Goal: Check status: Check status

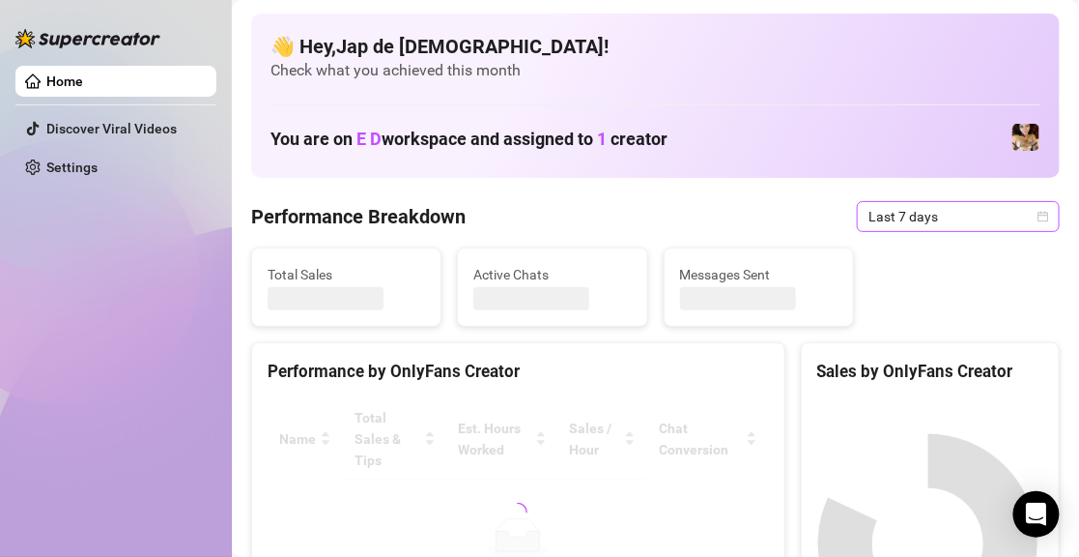
click at [909, 214] on span "Last 7 days" at bounding box center [959, 216] width 180 height 29
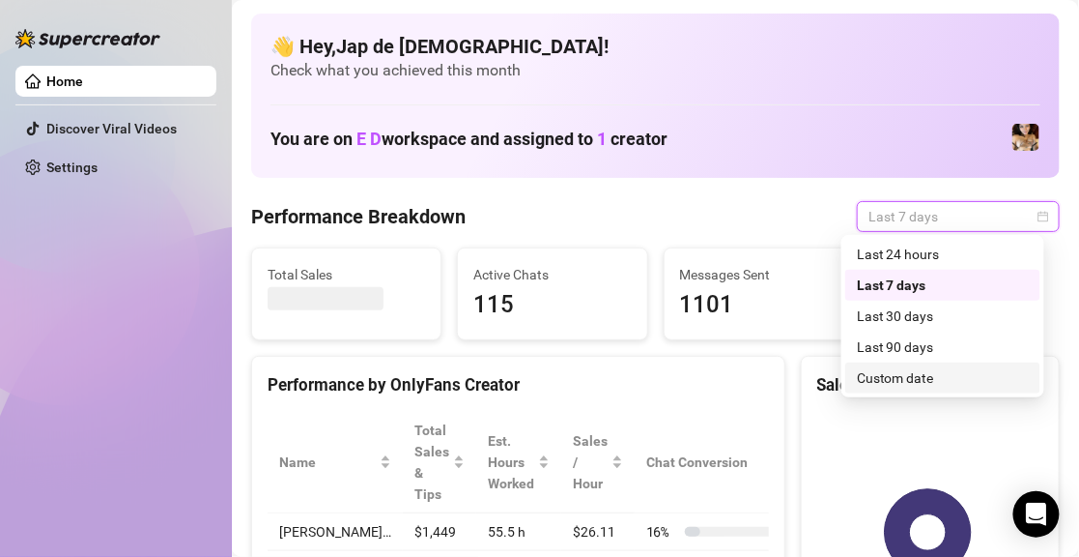
click at [901, 370] on div "Custom date" at bounding box center [943, 377] width 172 height 21
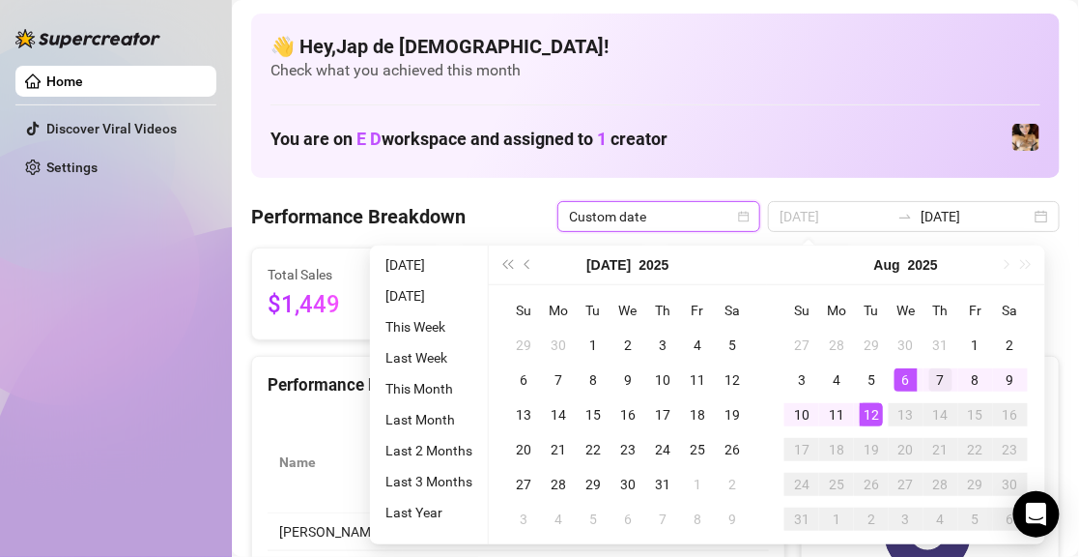
type input "[DATE]"
click at [934, 380] on div "7" at bounding box center [941, 379] width 23 height 23
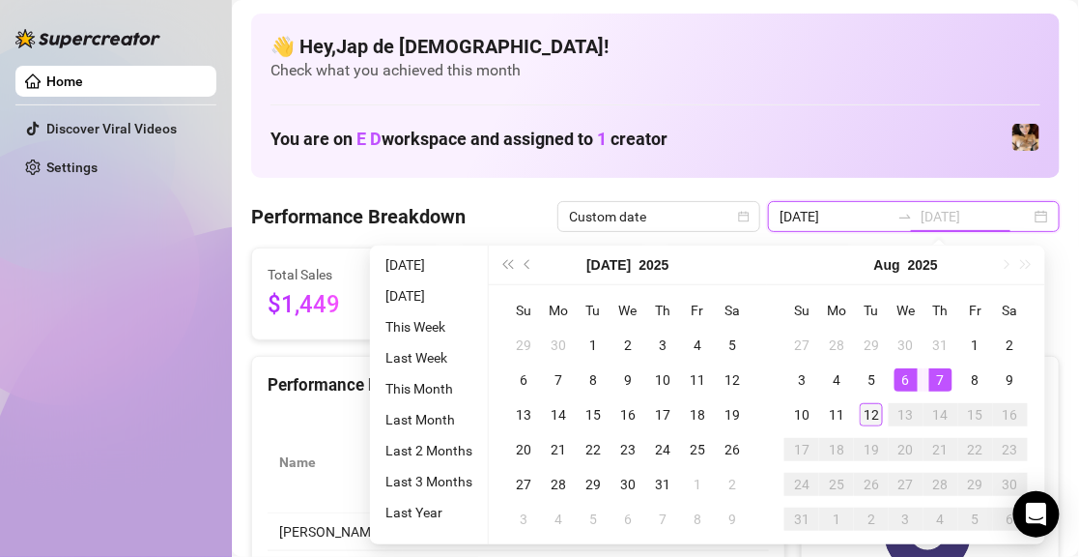
type input "[DATE]"
click at [875, 411] on div "12" at bounding box center [871, 414] width 23 height 23
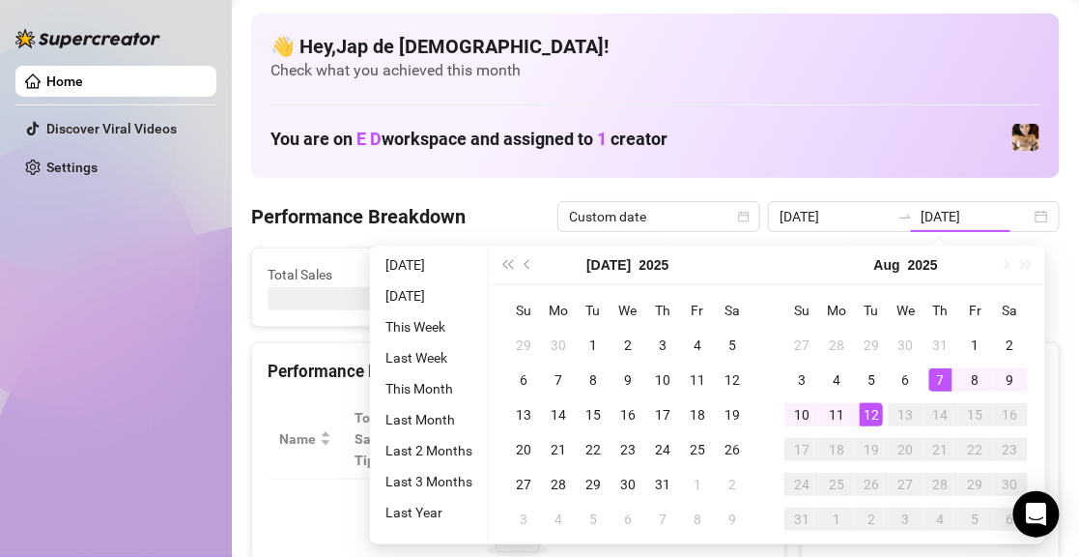
type input "[DATE]"
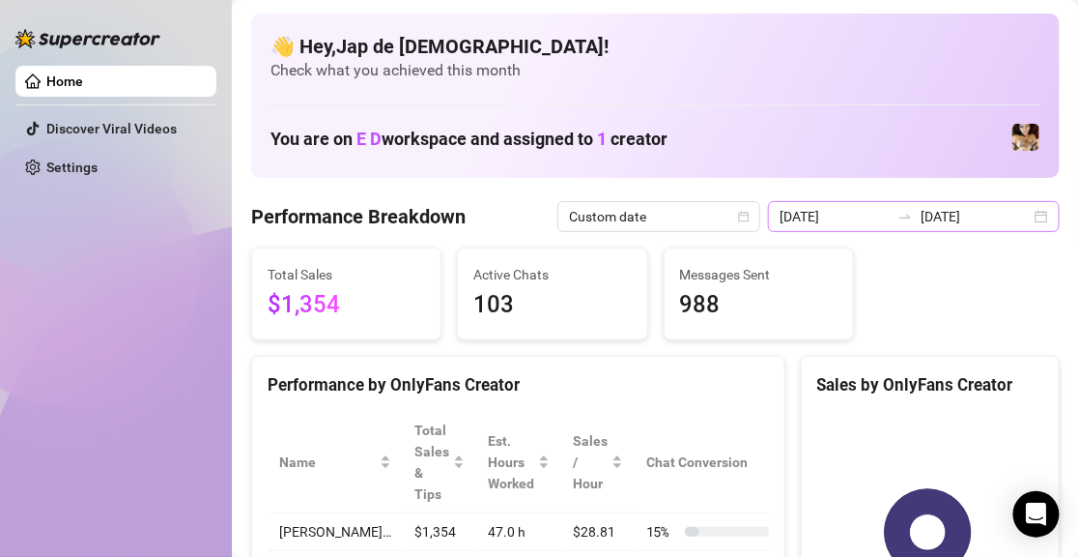
click at [887, 228] on div "2025-08-07 2025-08-12" at bounding box center [914, 216] width 292 height 31
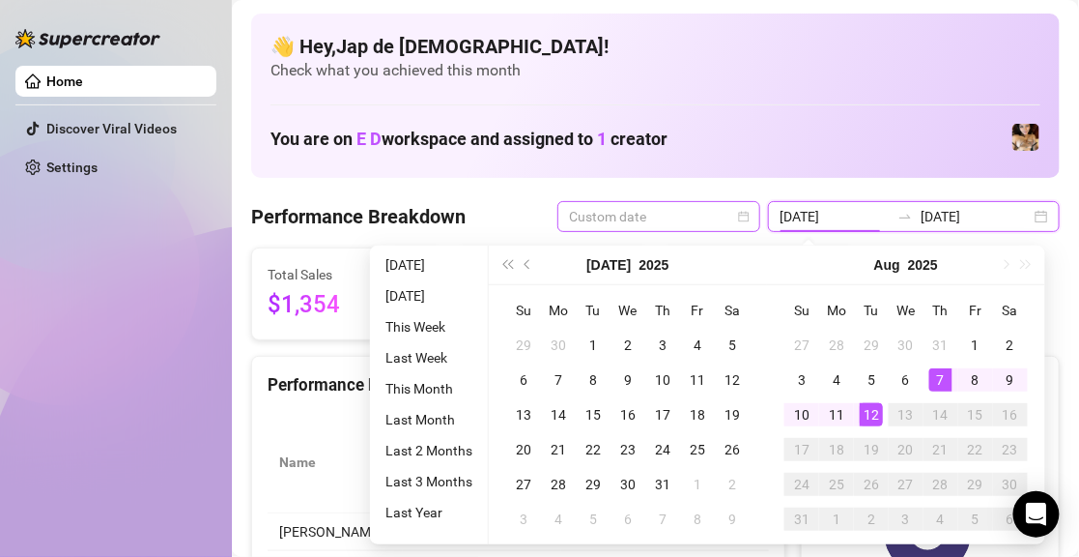
click at [670, 222] on span "Custom date" at bounding box center [659, 216] width 180 height 29
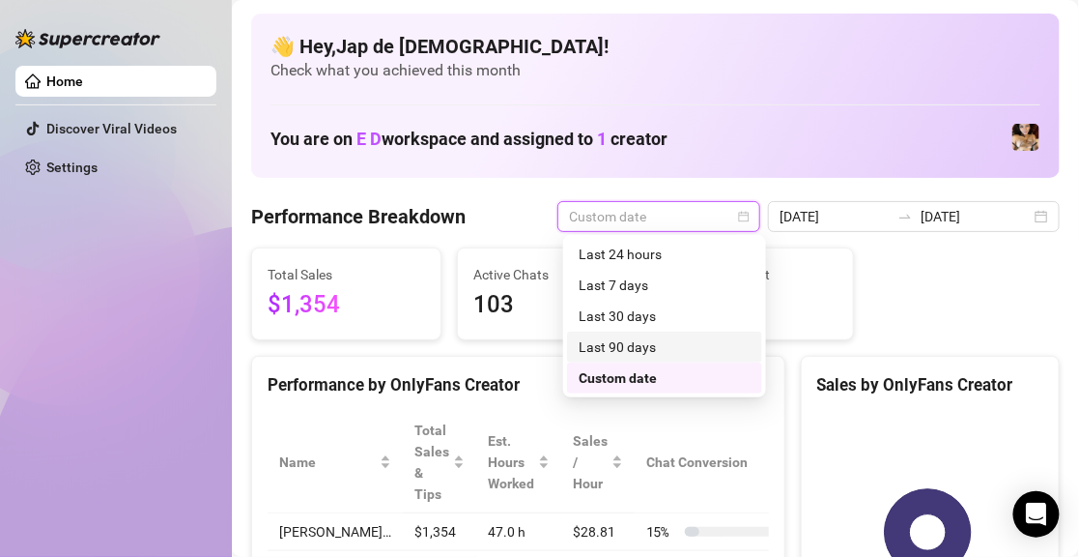
click at [657, 343] on div "Last 90 days" at bounding box center [665, 346] width 172 height 21
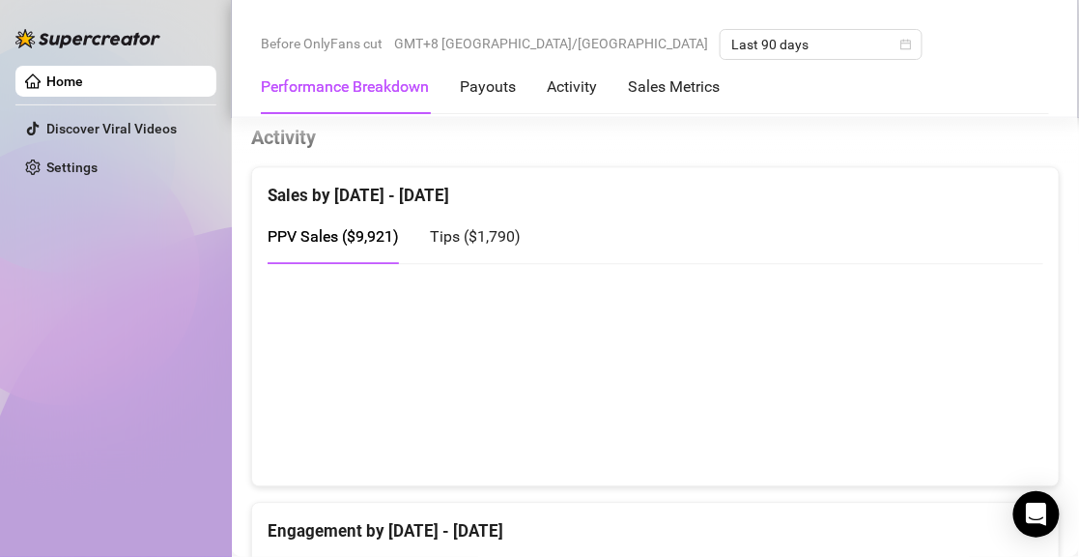
scroll to position [955, 0]
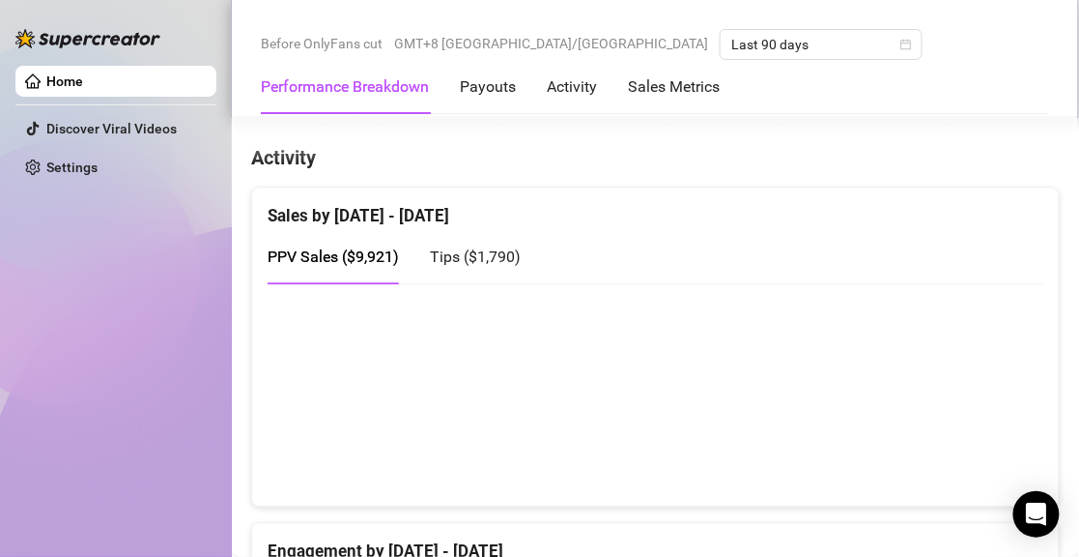
click at [79, 324] on div "Home Discover Viral Videos Settings" at bounding box center [115, 269] width 201 height 539
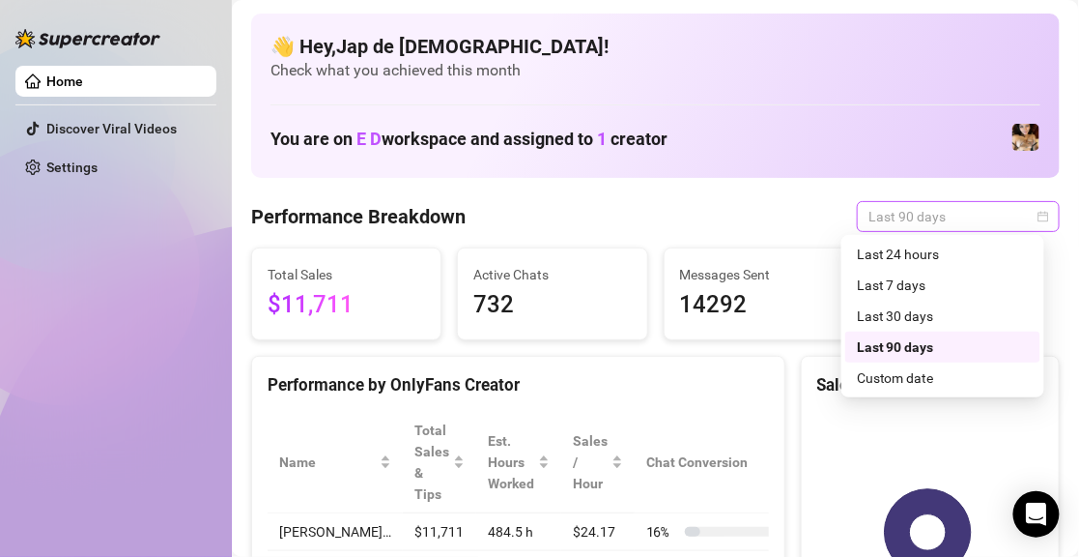
click at [879, 215] on span "Last 90 days" at bounding box center [959, 216] width 180 height 29
click at [903, 385] on div "Custom date" at bounding box center [943, 377] width 172 height 21
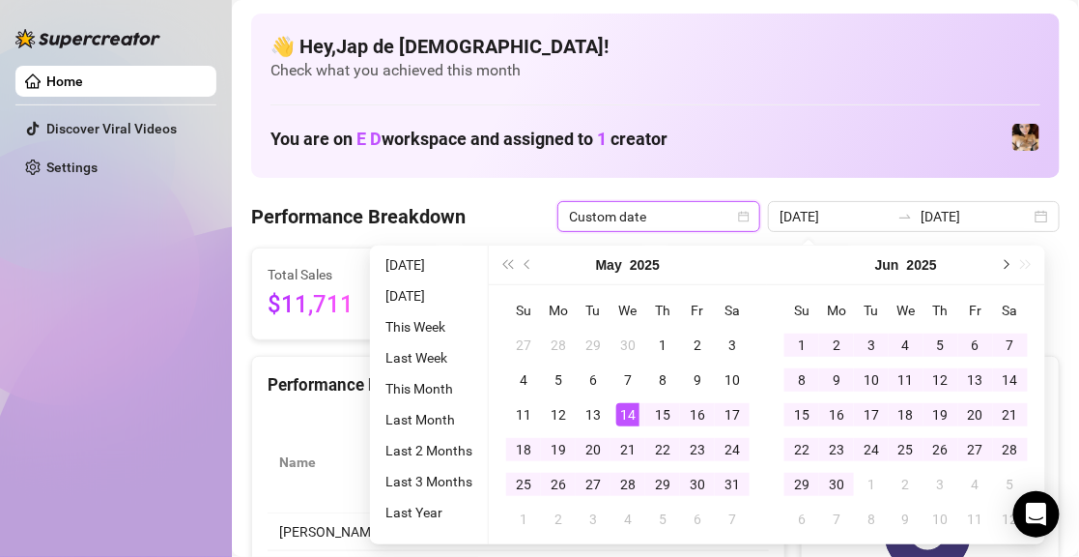
click at [1008, 262] on button "Next month (PageDown)" at bounding box center [1004, 264] width 21 height 39
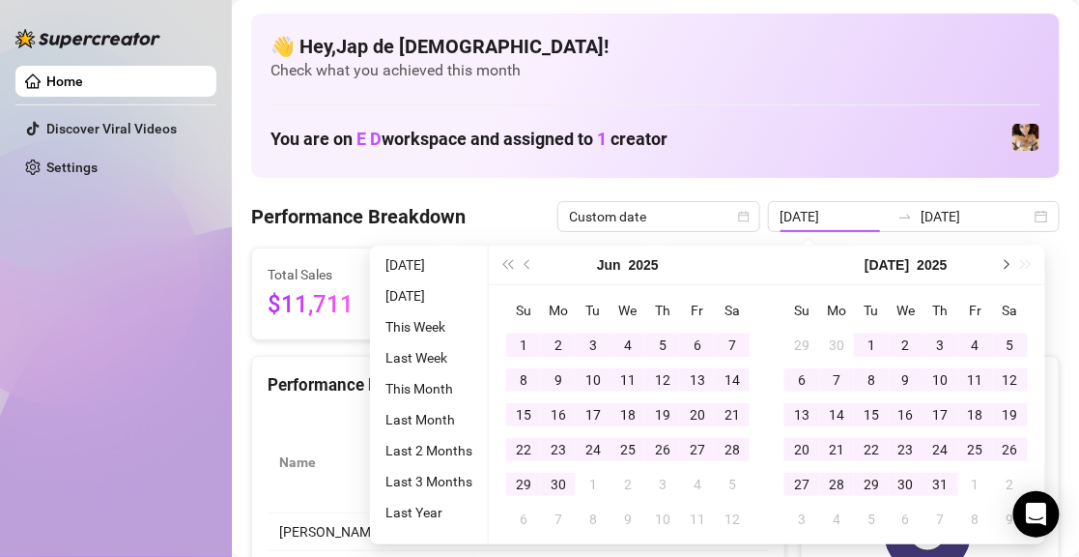
click at [1008, 262] on button "Next month (PageDown)" at bounding box center [1004, 264] width 21 height 39
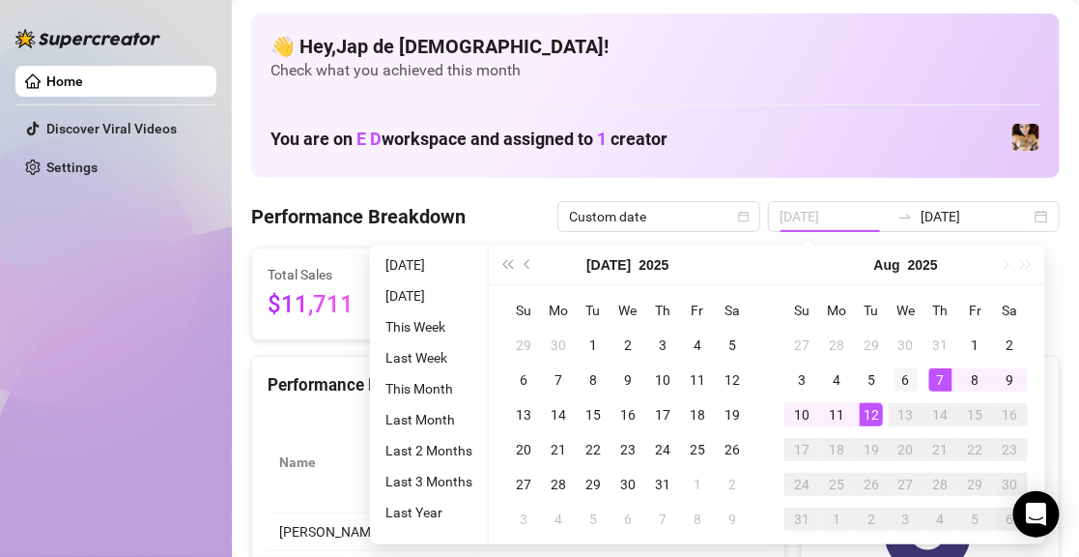
type input "[DATE]"
click at [921, 378] on td "6" at bounding box center [906, 379] width 35 height 35
click at [862, 412] on div "12" at bounding box center [871, 414] width 23 height 23
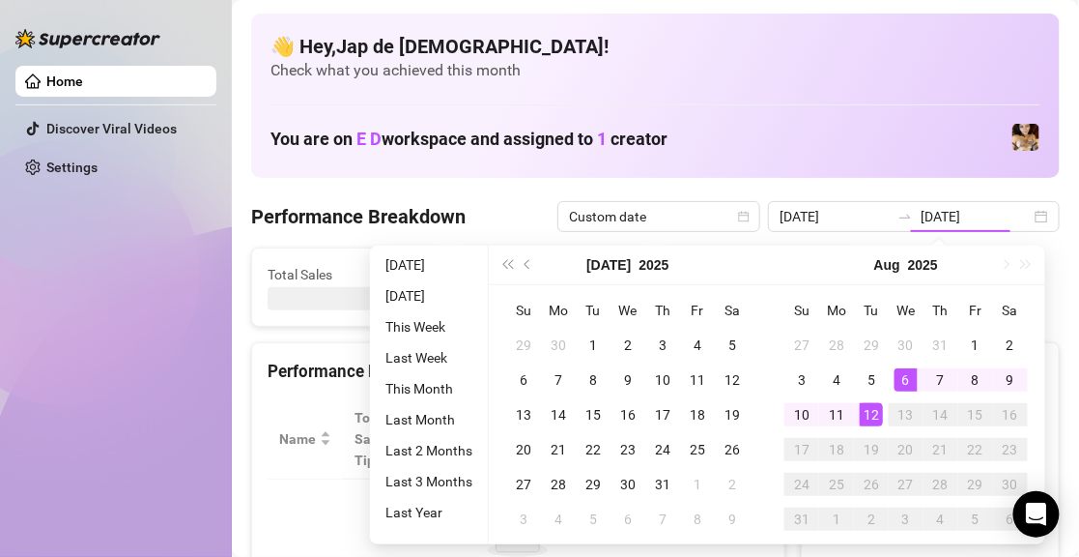
type input "[DATE]"
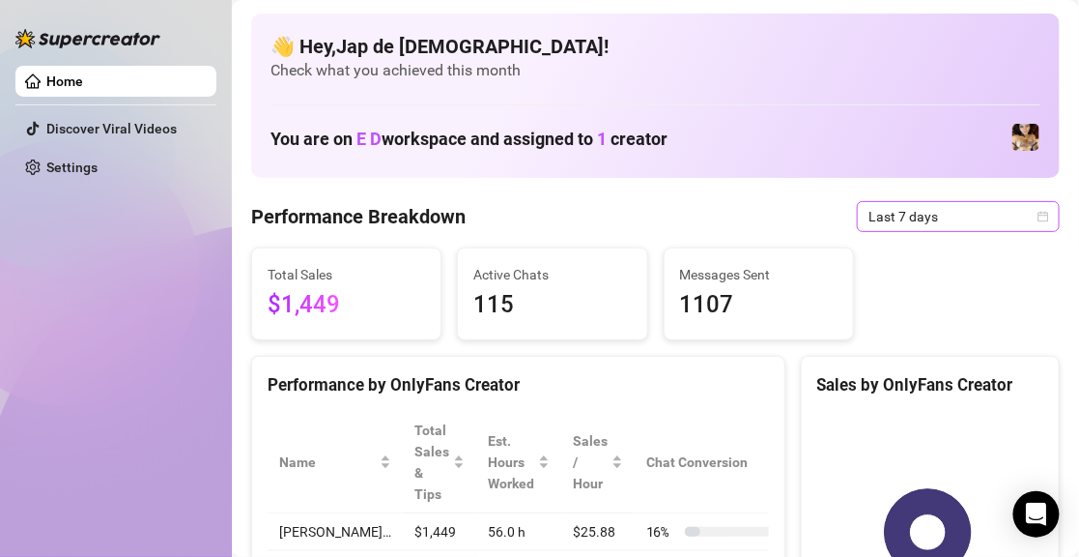
click at [951, 219] on span "Last 7 days" at bounding box center [959, 216] width 180 height 29
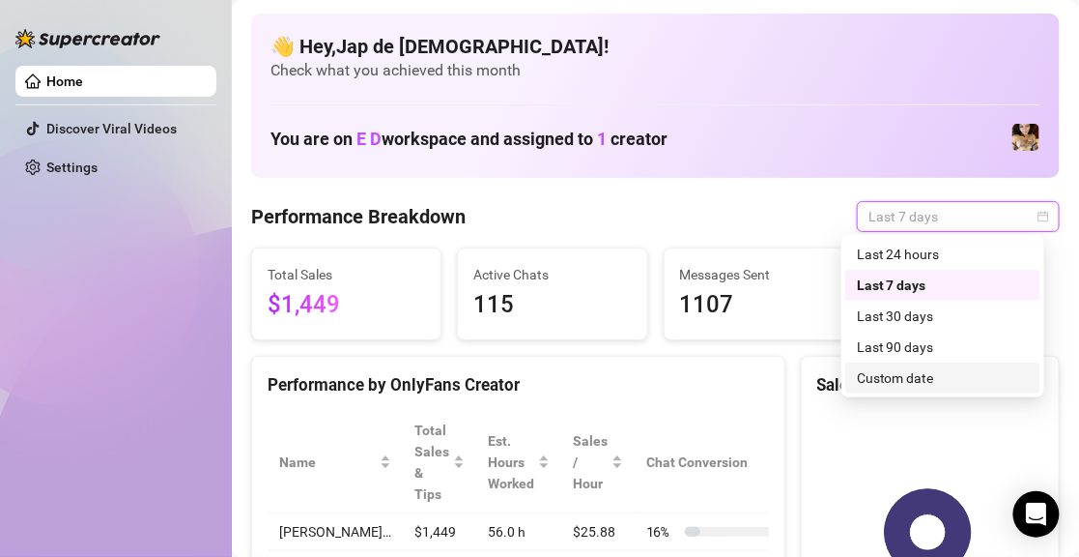
click at [928, 373] on div "Custom date" at bounding box center [943, 377] width 172 height 21
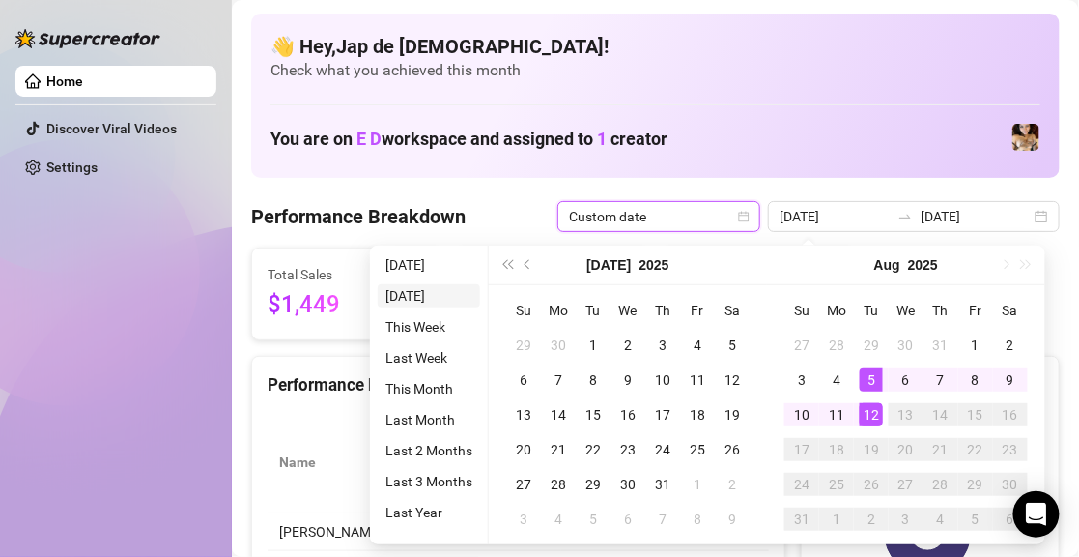
type input "[DATE]"
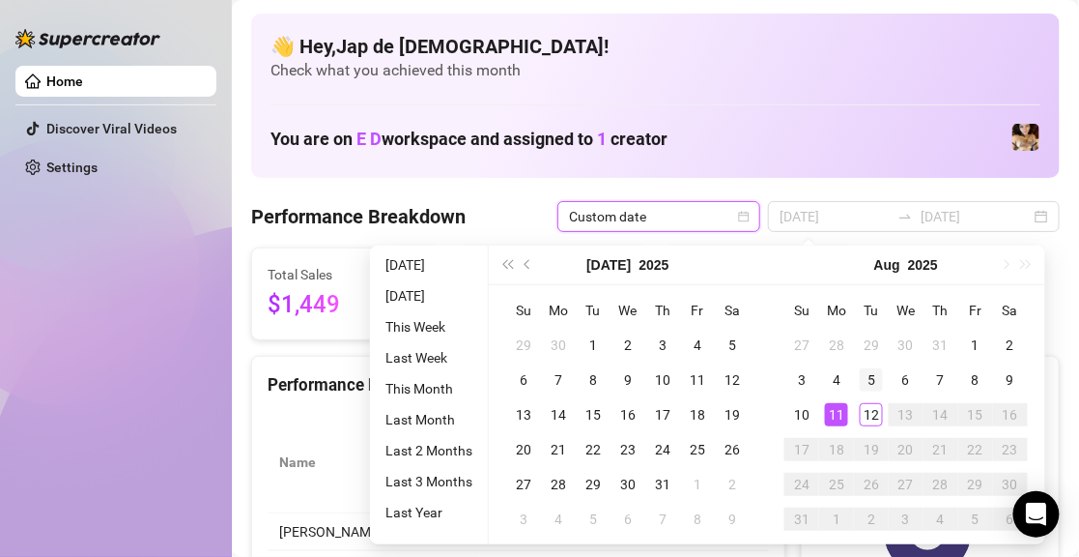
type input "[DATE]"
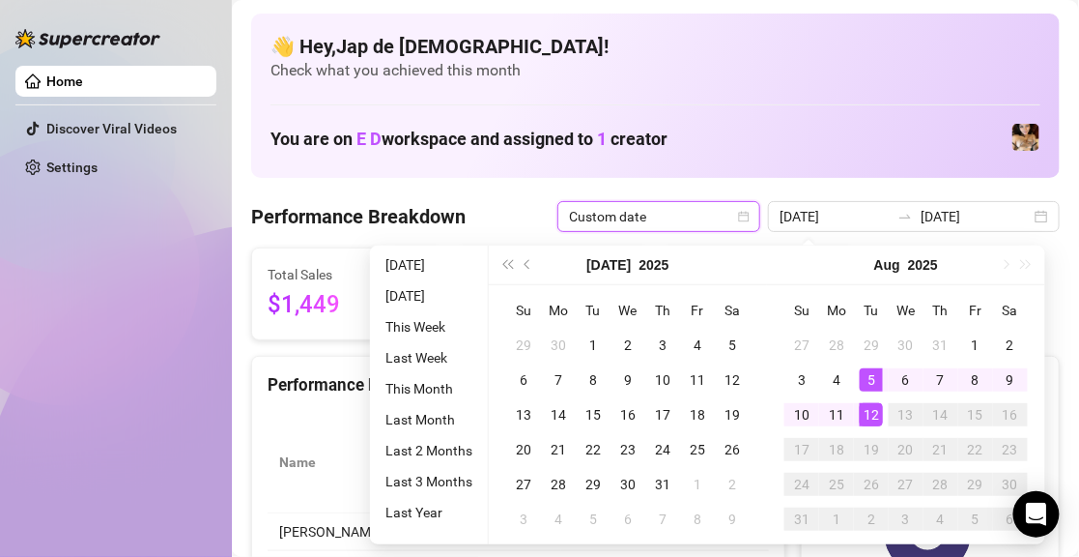
type input "[DATE]"
click at [944, 380] on div "7" at bounding box center [941, 379] width 23 height 23
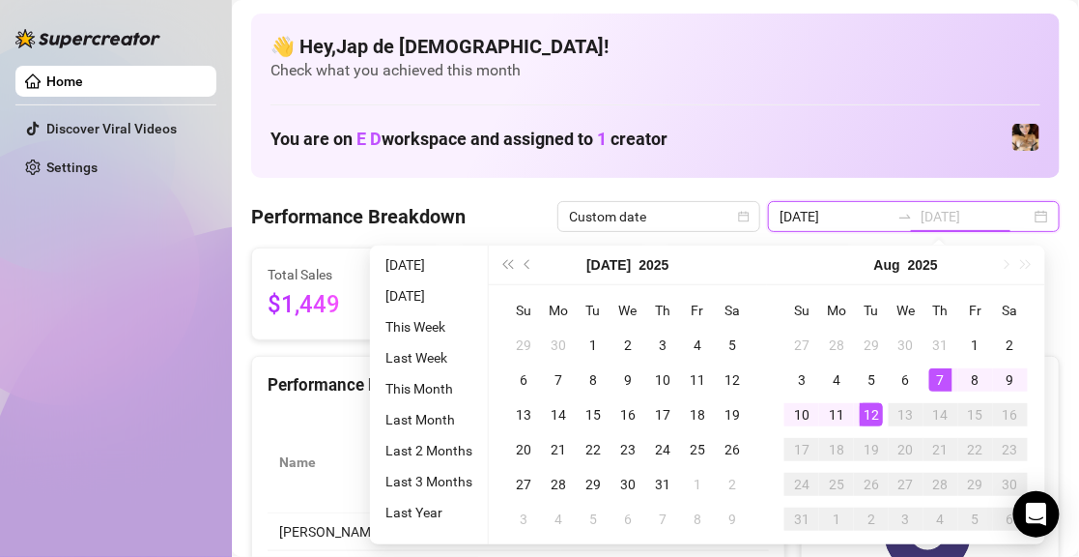
type input "[DATE]"
click at [878, 406] on div "12" at bounding box center [871, 414] width 23 height 23
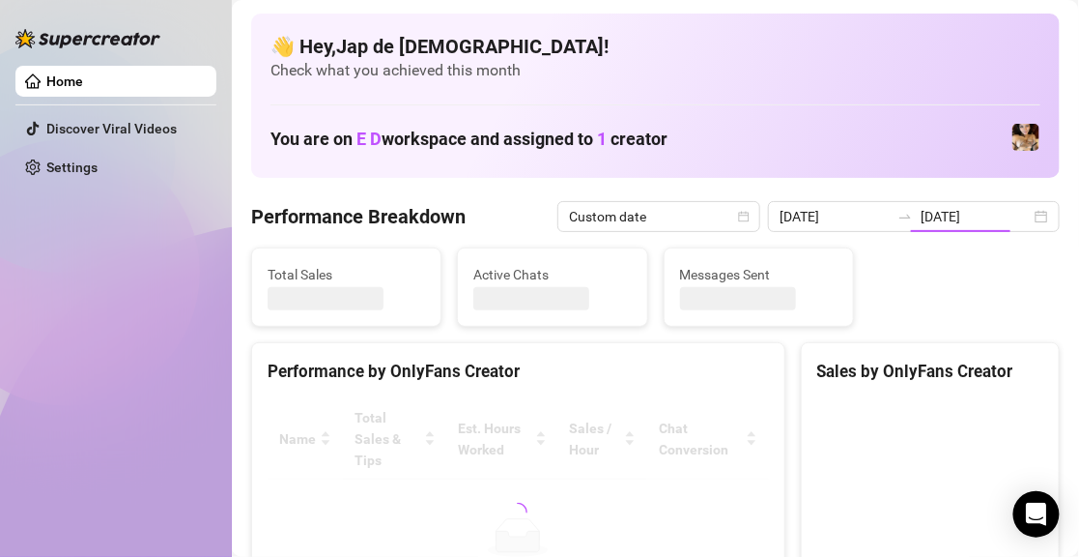
type input "[DATE]"
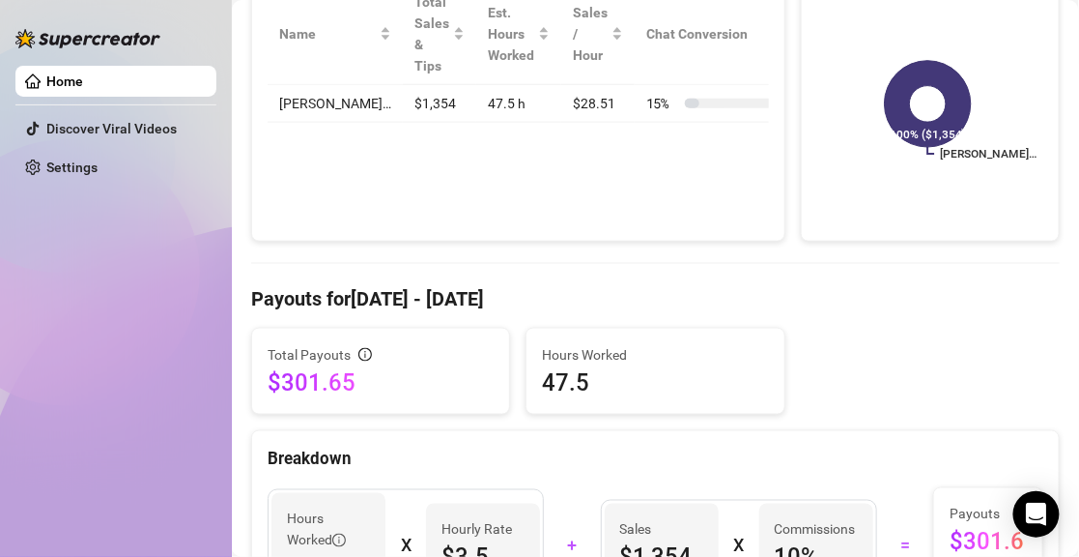
scroll to position [97, 0]
